Goal: Transaction & Acquisition: Book appointment/travel/reservation

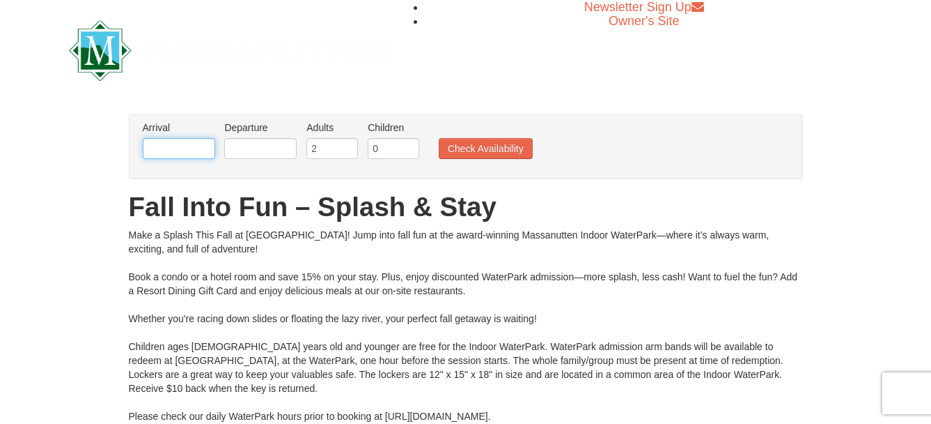
click at [193, 152] on input "text" at bounding box center [179, 148] width 72 height 21
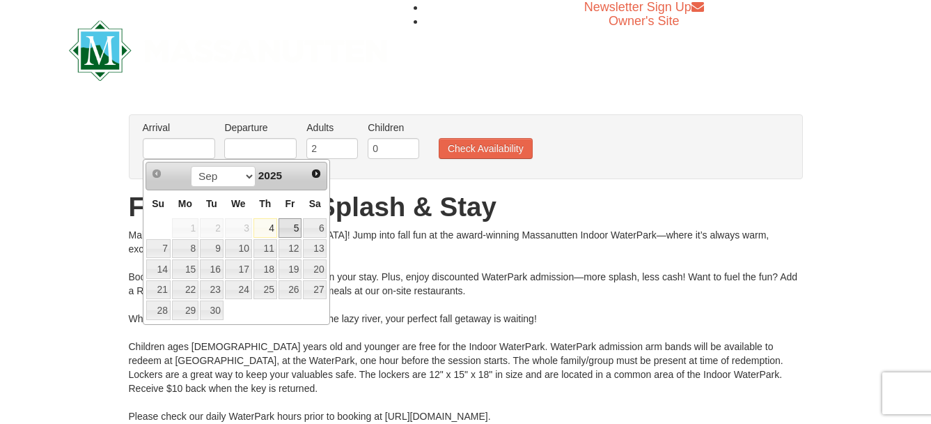
click at [297, 226] on link "5" at bounding box center [291, 228] width 24 height 20
type input "[DATE]"
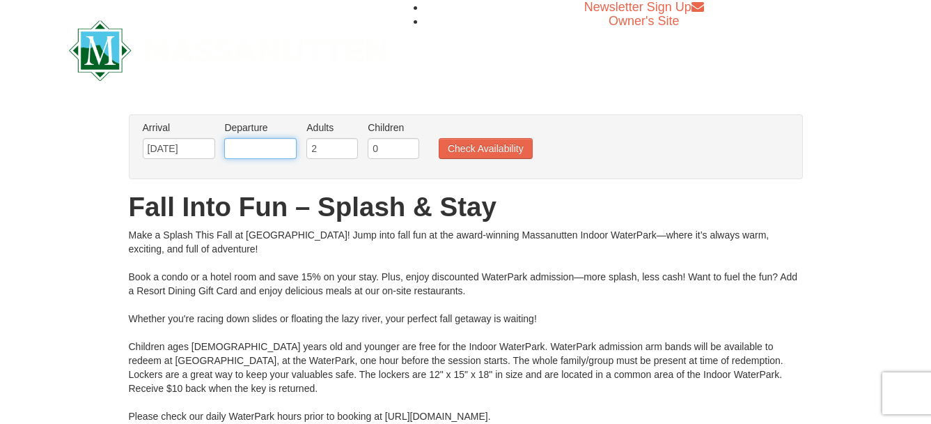
click at [272, 150] on input "text" at bounding box center [260, 148] width 72 height 21
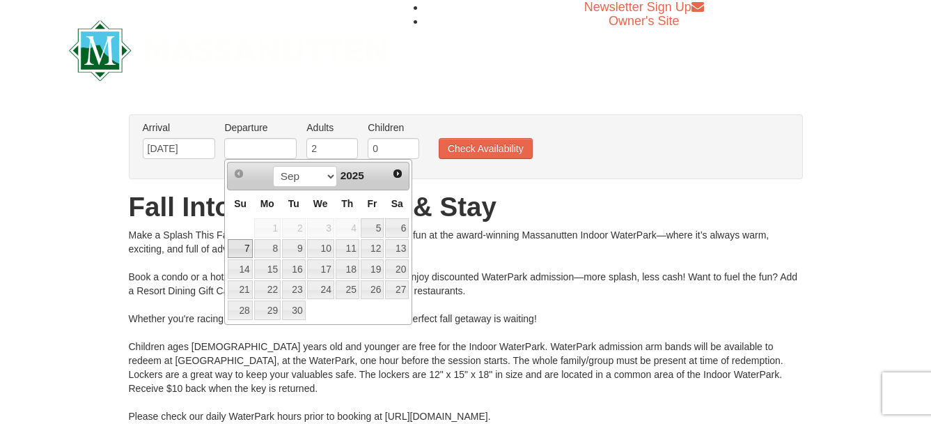
click at [244, 241] on link "7" at bounding box center [240, 249] width 24 height 20
type input "[DATE]"
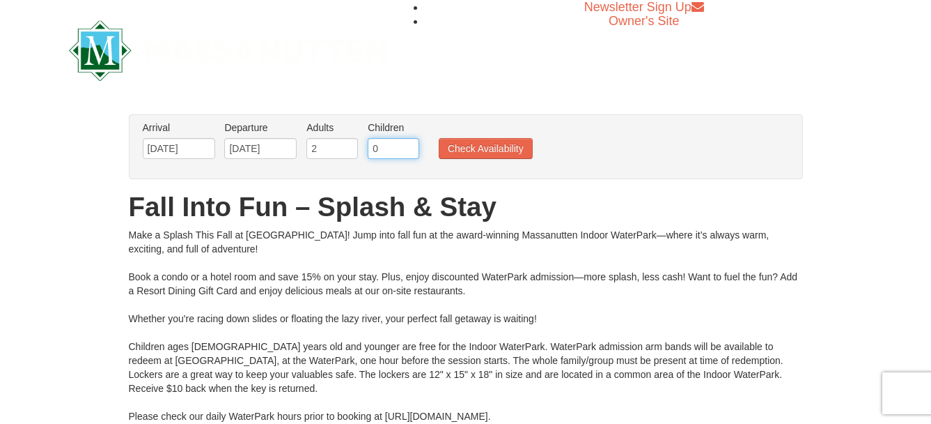
click at [382, 150] on input "0" at bounding box center [394, 148] width 52 height 21
click at [410, 147] on input "1" at bounding box center [394, 148] width 52 height 21
type input "2"
click at [410, 147] on input "2" at bounding box center [394, 148] width 52 height 21
click at [491, 150] on button "Check Availability" at bounding box center [486, 148] width 94 height 21
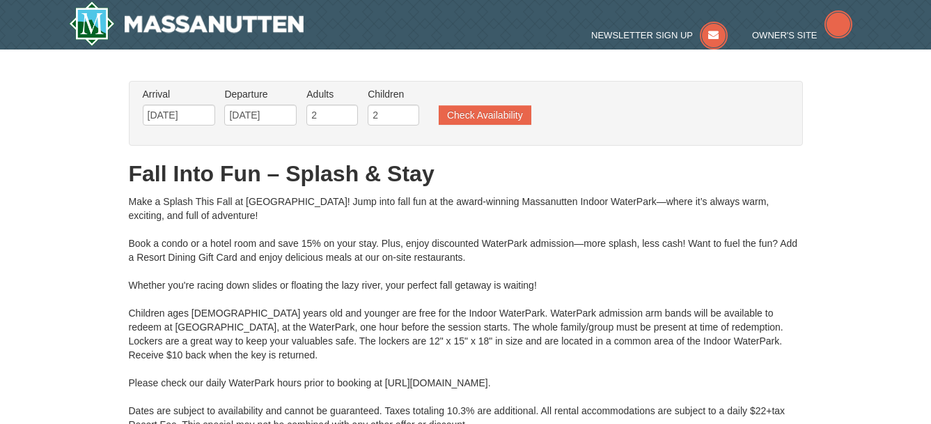
type input "[DATE]"
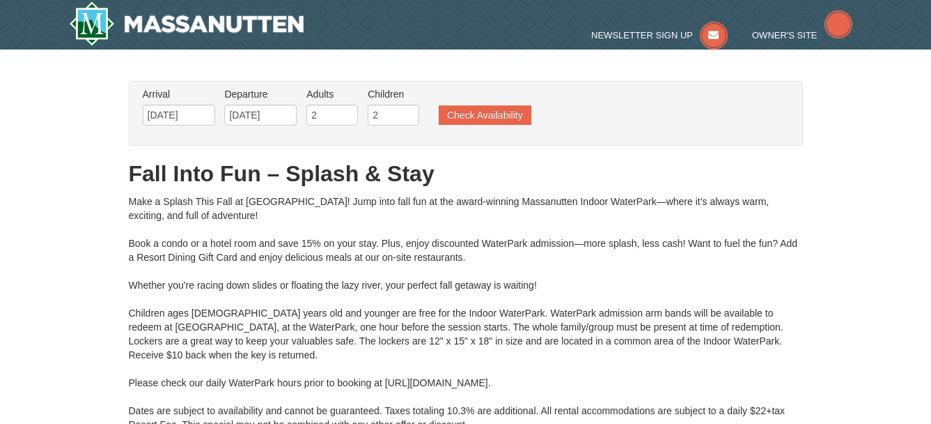
type input "[DATE]"
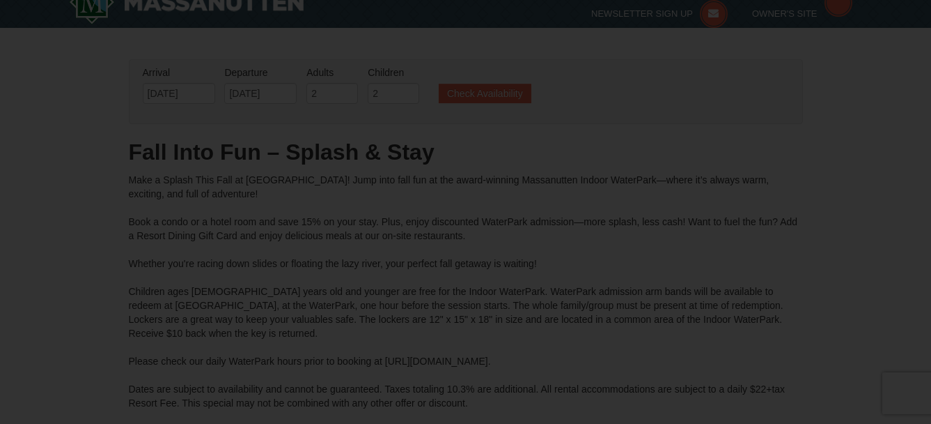
type input "[DATE]"
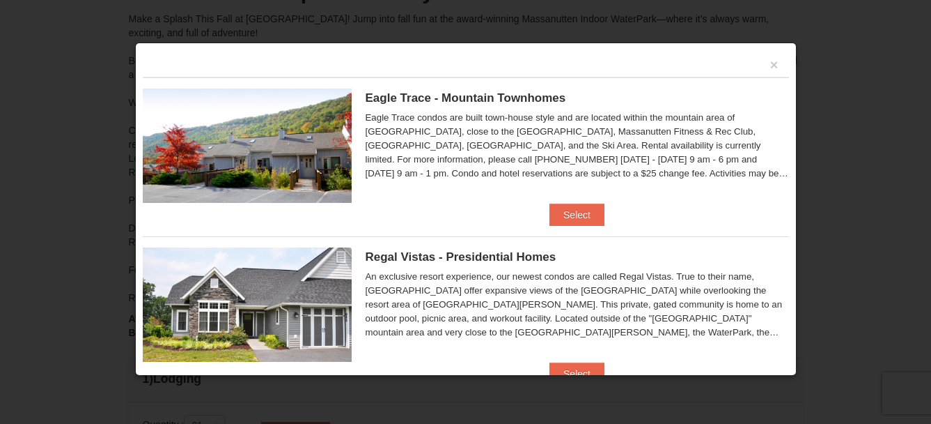
scroll to position [175, 0]
click at [770, 63] on button "×" at bounding box center [774, 65] width 8 height 14
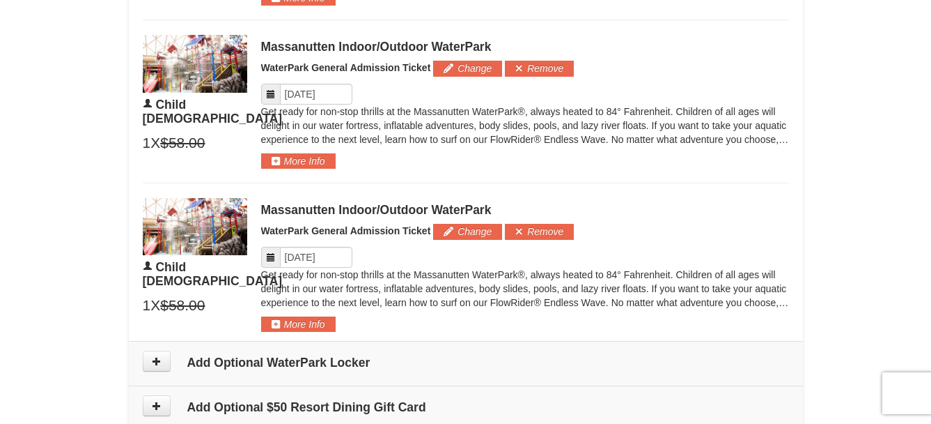
scroll to position [1011, 0]
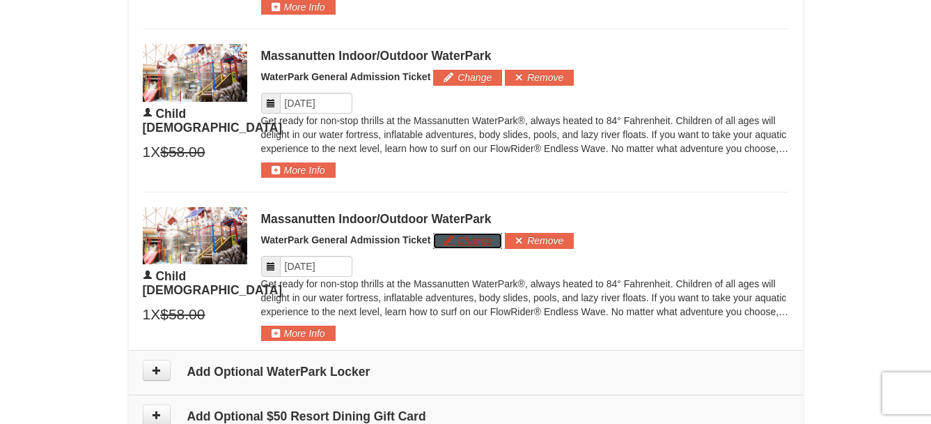
click at [456, 241] on button "Change" at bounding box center [467, 240] width 69 height 15
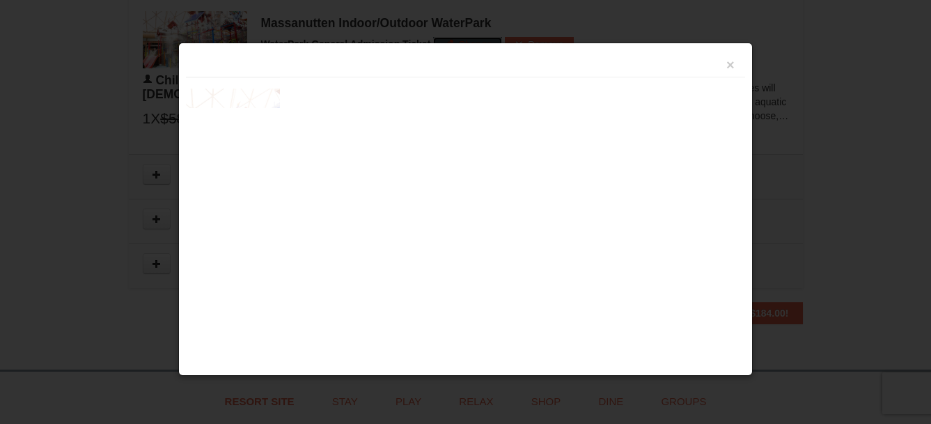
scroll to position [1218, 0]
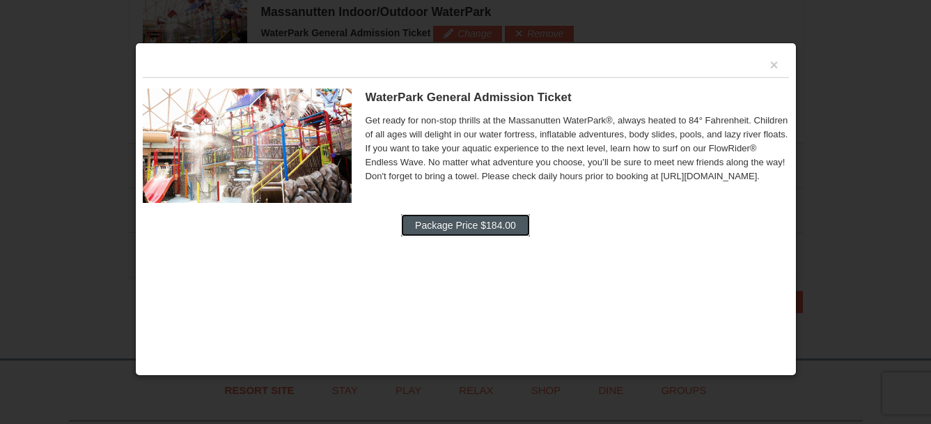
click at [459, 228] on button "Package Price $184.00" at bounding box center [465, 225] width 129 height 22
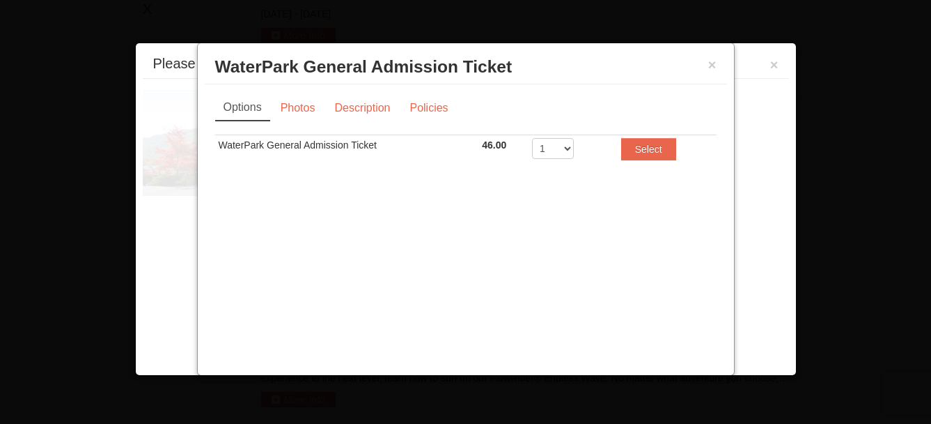
scroll to position [596, 0]
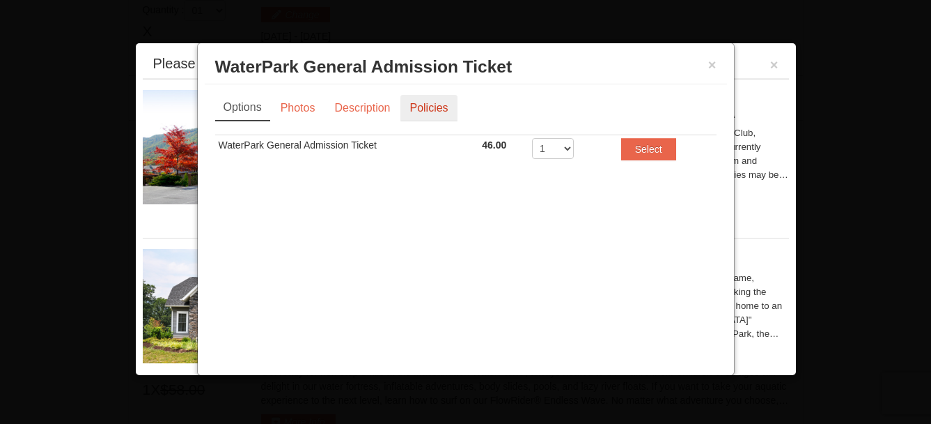
click at [440, 107] on link "Policies" at bounding box center [429, 108] width 56 height 26
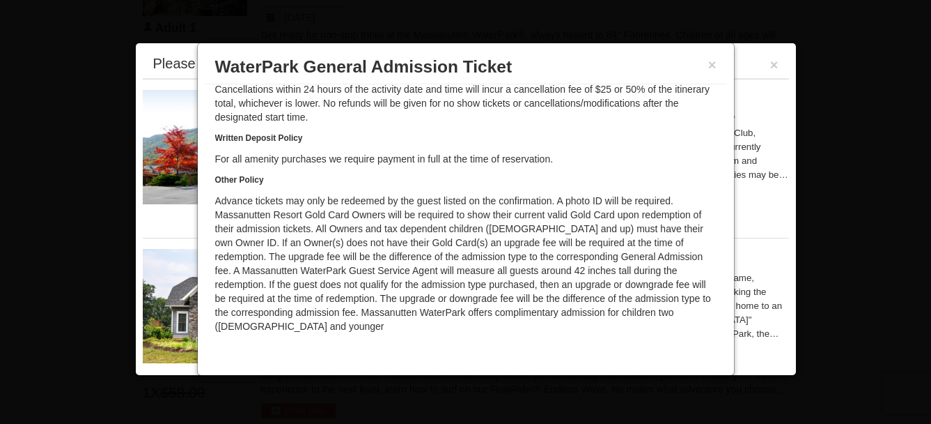
scroll to position [805, 0]
click at [715, 65] on button "×" at bounding box center [712, 65] width 8 height 14
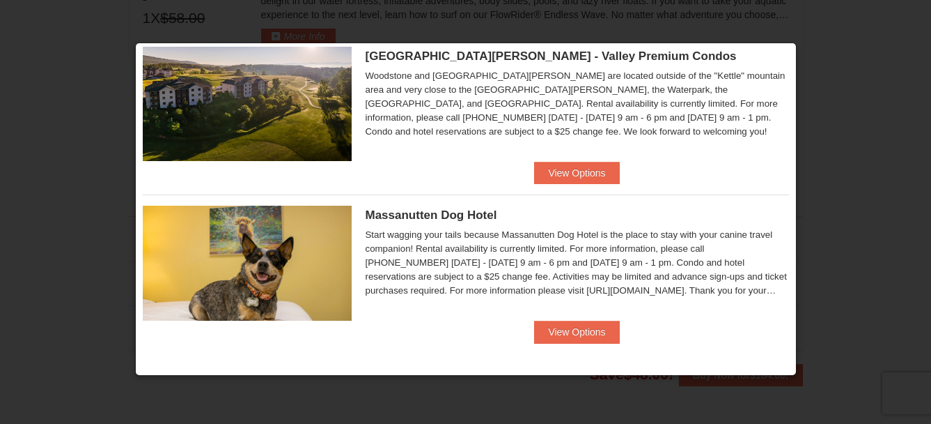
scroll to position [1154, 0]
click at [839, 66] on div at bounding box center [465, 212] width 931 height 424
